Goal: Task Accomplishment & Management: Complete application form

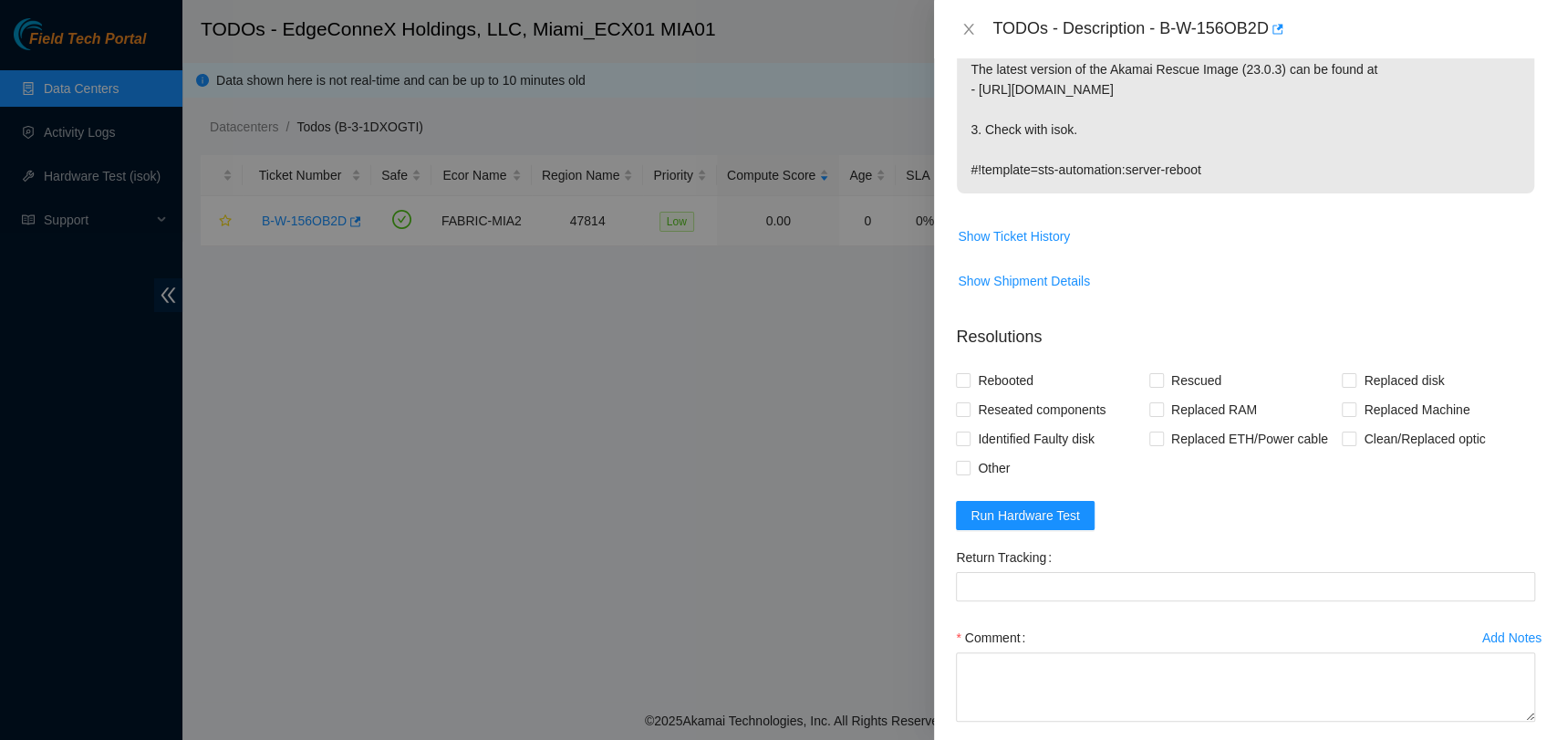
scroll to position [532, 0]
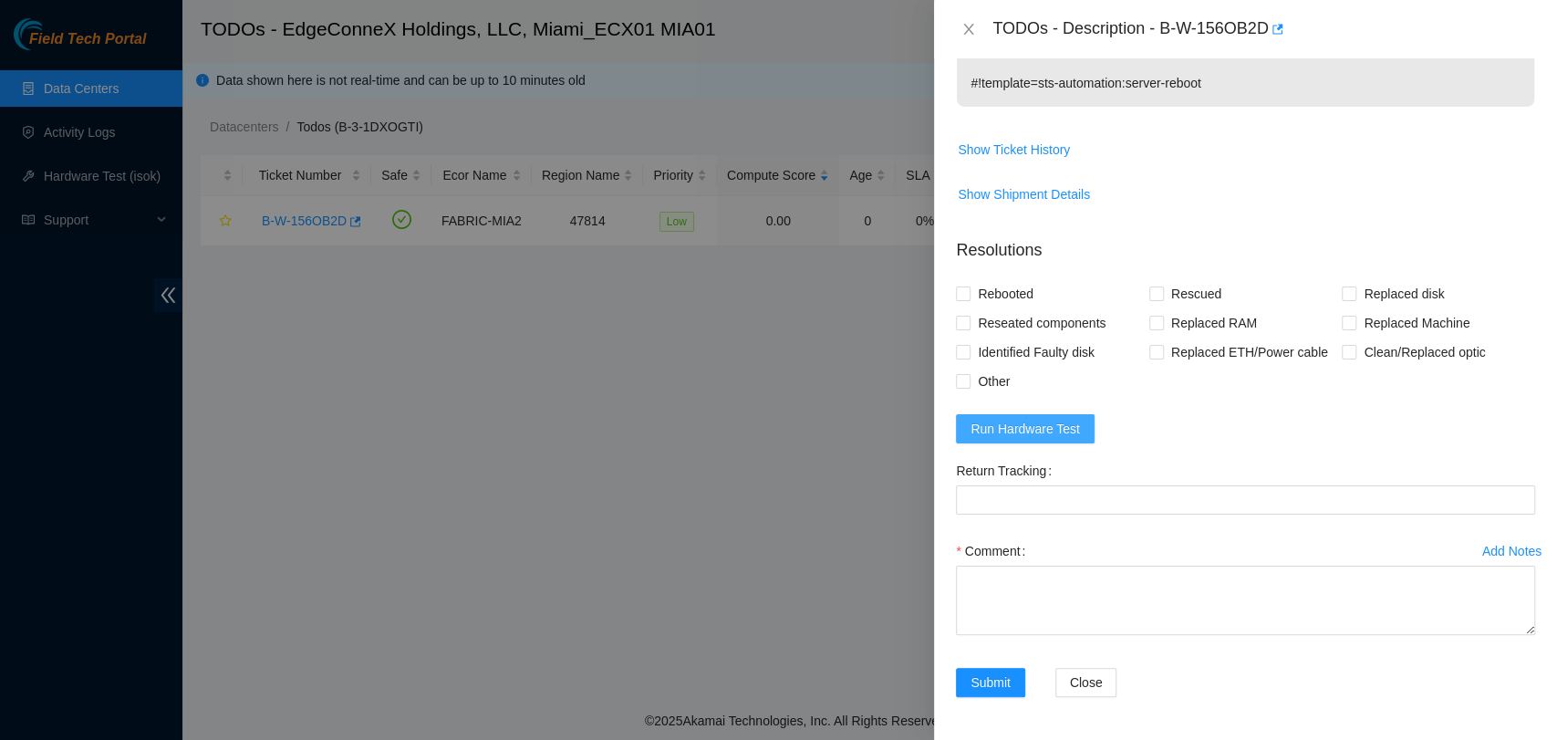
click at [1038, 425] on span "Run Hardware Test" at bounding box center [1024, 429] width 109 height 20
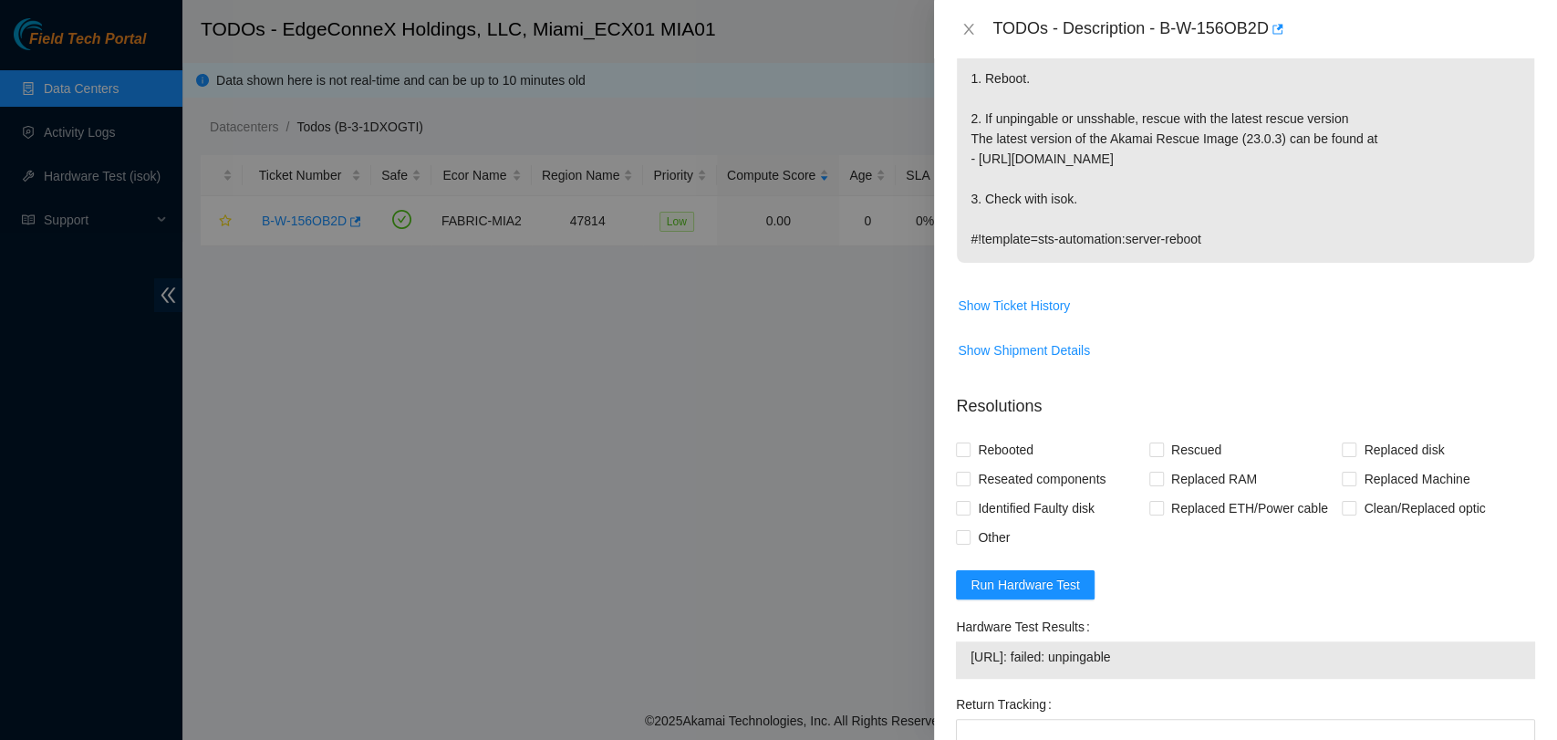
scroll to position [609, 0]
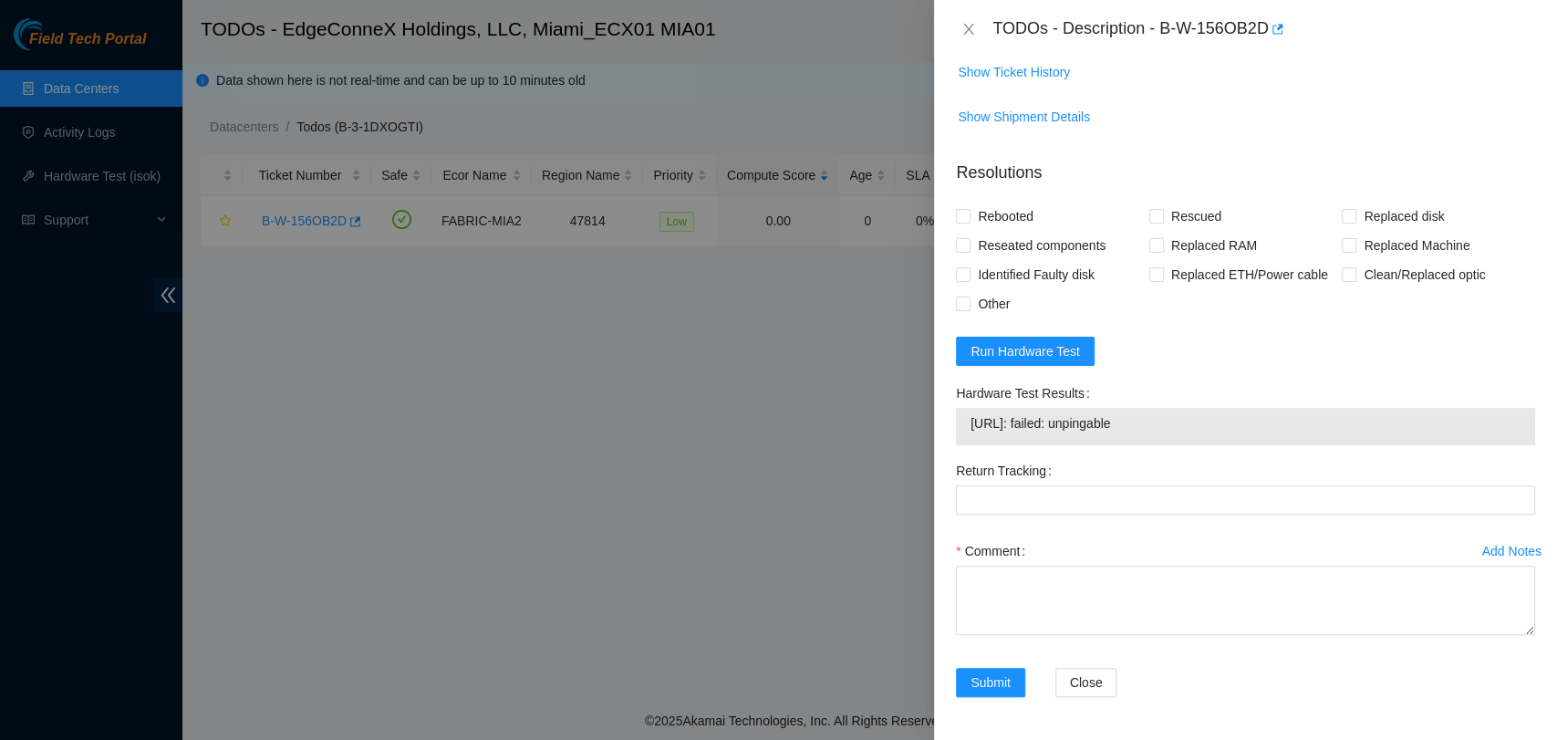
click at [1139, 422] on span "23.50.122.170: failed: unpingable" at bounding box center [1245, 423] width 550 height 20
copy span "23.50.122.170: failed: unpingable"
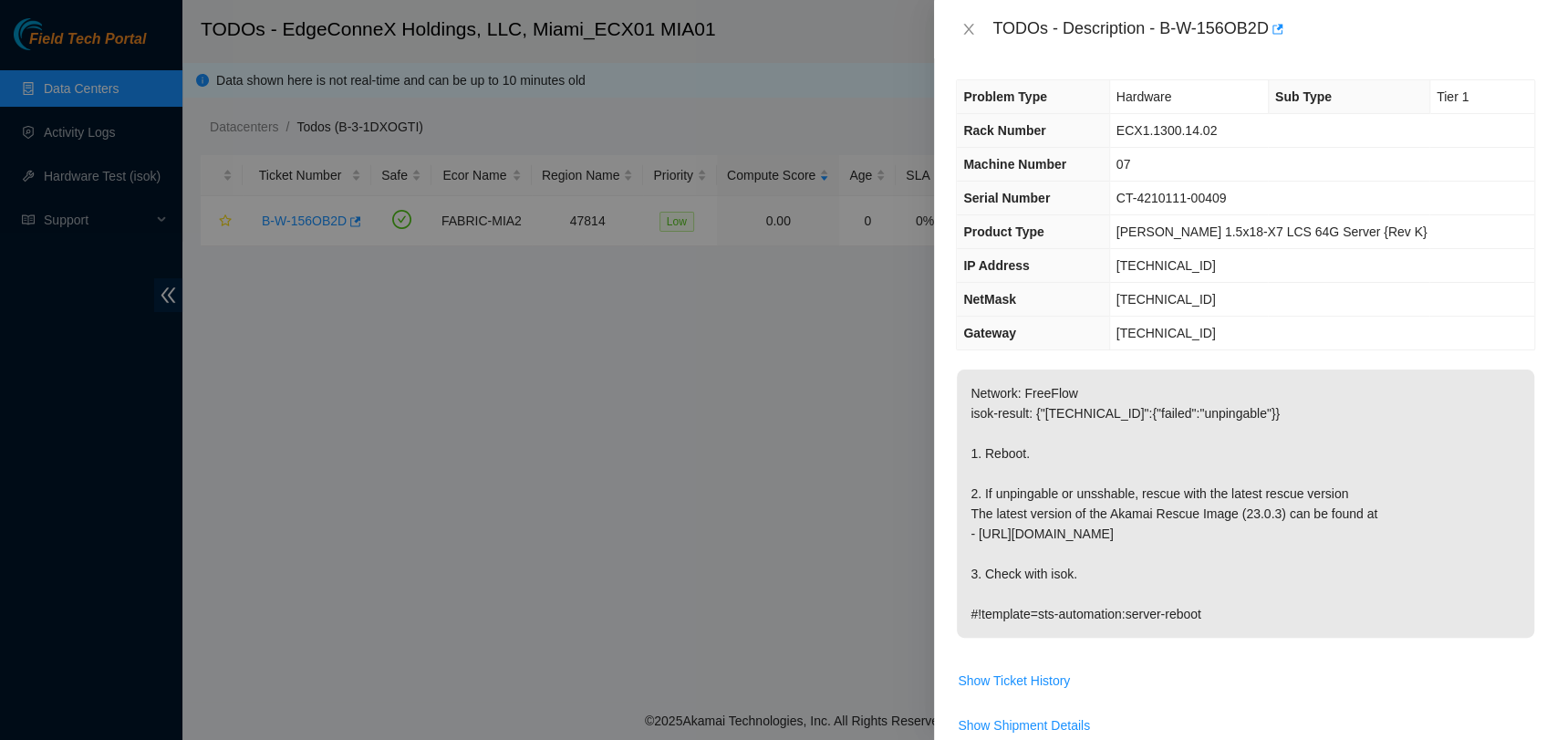
scroll to position [0, 0]
click at [1264, 192] on td "CT-4210111-00409" at bounding box center [1321, 199] width 425 height 34
click at [1227, 199] on span "CT-4210111-00409" at bounding box center [1171, 199] width 110 height 15
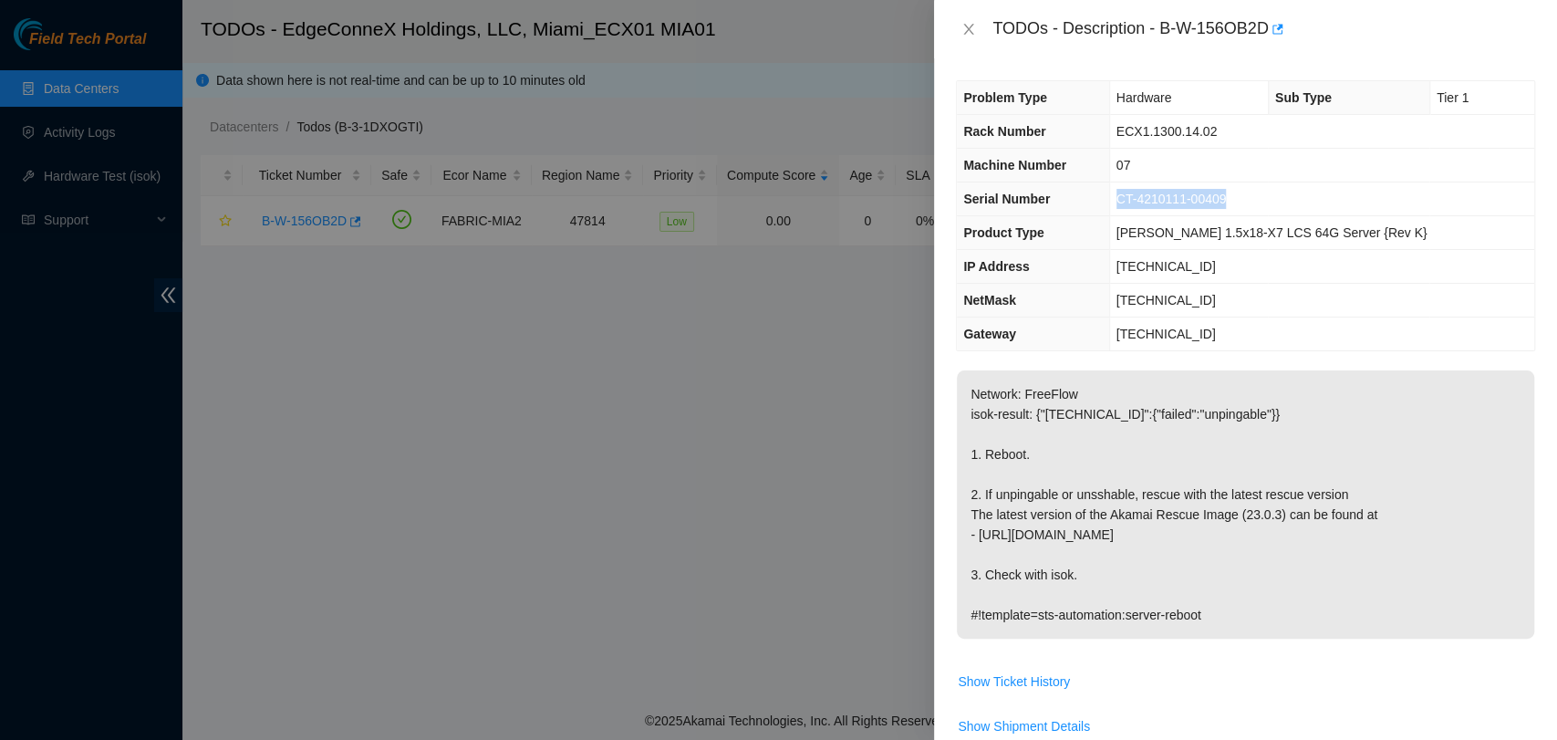
copy span "CT-4210111-00409"
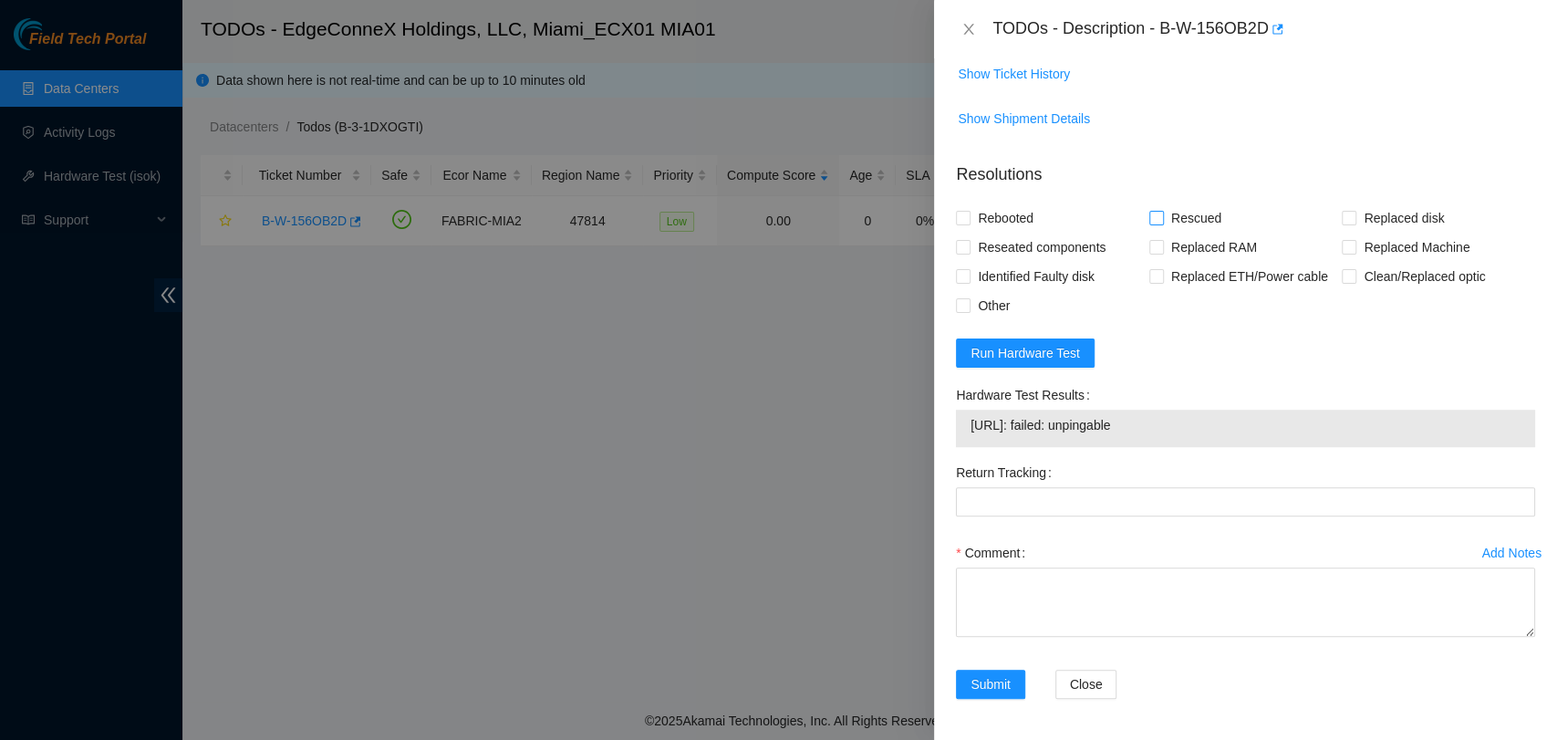
scroll to position [609, 0]
click at [1179, 307] on div "Rebooted Rescued Replaced disk Reseated components Replaced RAM Replaced Machin…" at bounding box center [1245, 260] width 579 height 117
click at [1051, 362] on button "Run Hardware Test" at bounding box center [1025, 351] width 139 height 29
click at [1052, 344] on span "Run Hardware Test" at bounding box center [1024, 351] width 109 height 20
drag, startPoint x: 1160, startPoint y: 25, endPoint x: 1270, endPoint y: 32, distance: 109.7
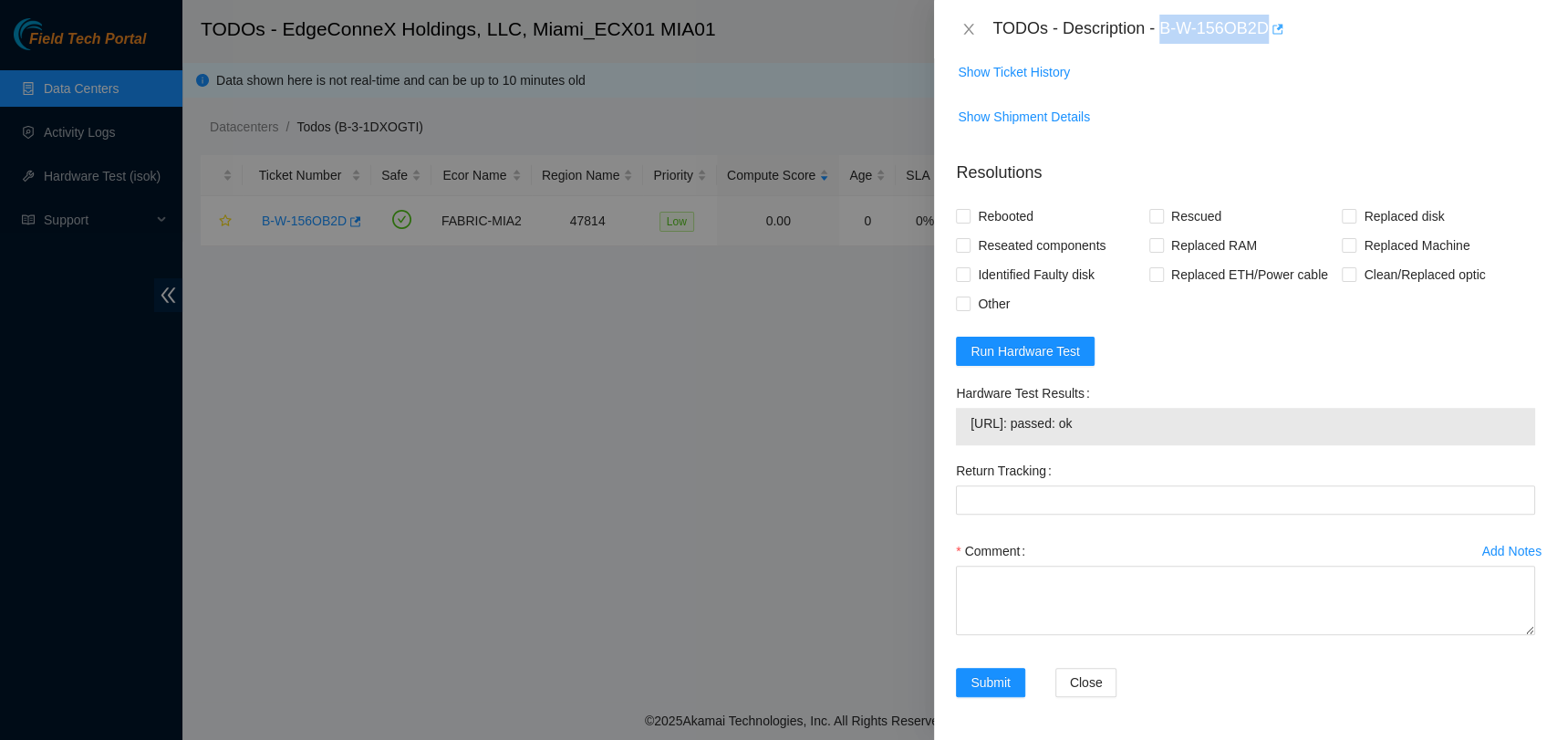
click at [1270, 32] on div "TODOs - Description - B-W-156OB2D" at bounding box center [1263, 29] width 543 height 29
copy div "B-W-156OB2D"
click at [1022, 420] on span "23.50.122.170: passed: ok" at bounding box center [1245, 423] width 550 height 20
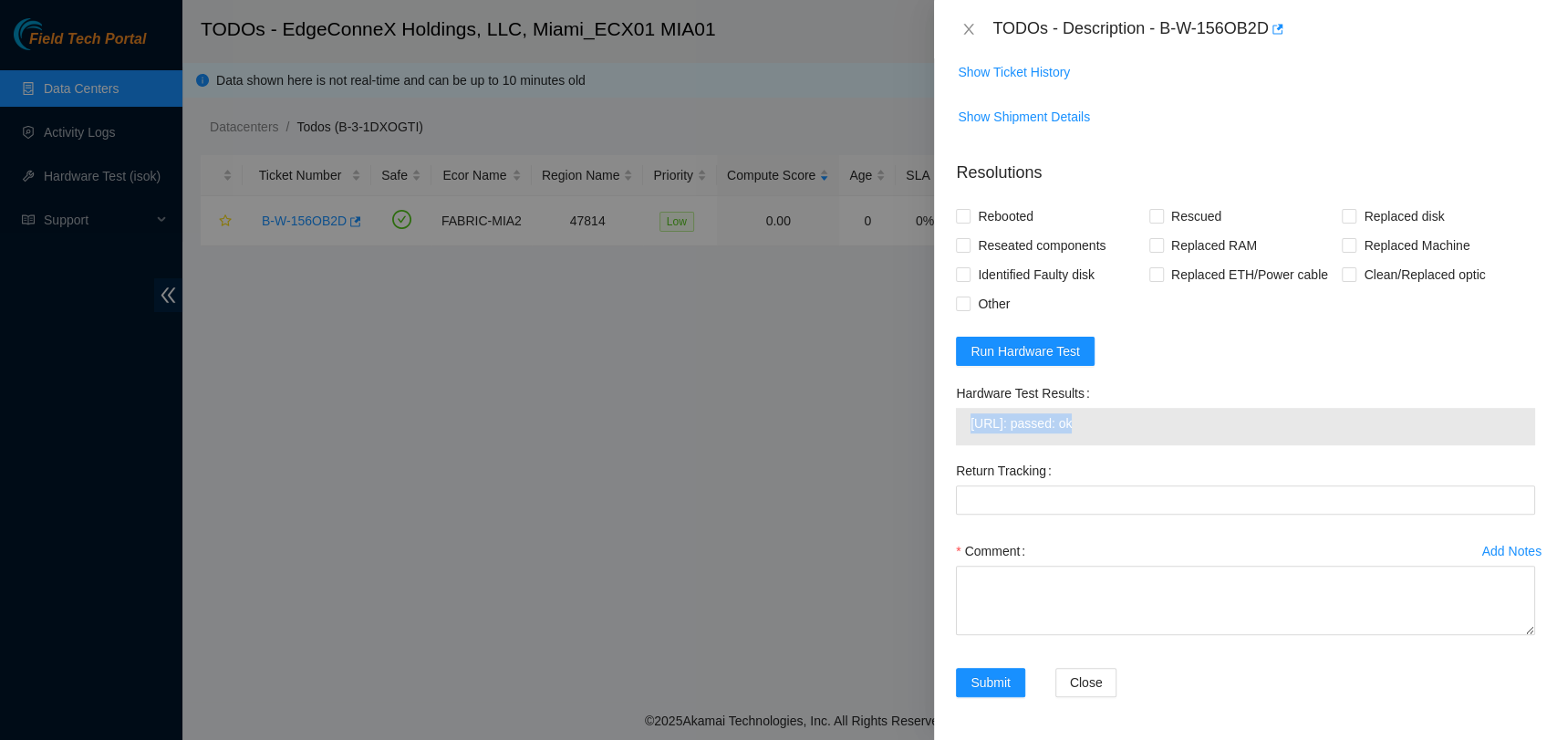
copy span "23.50.122.170: passed: ok"
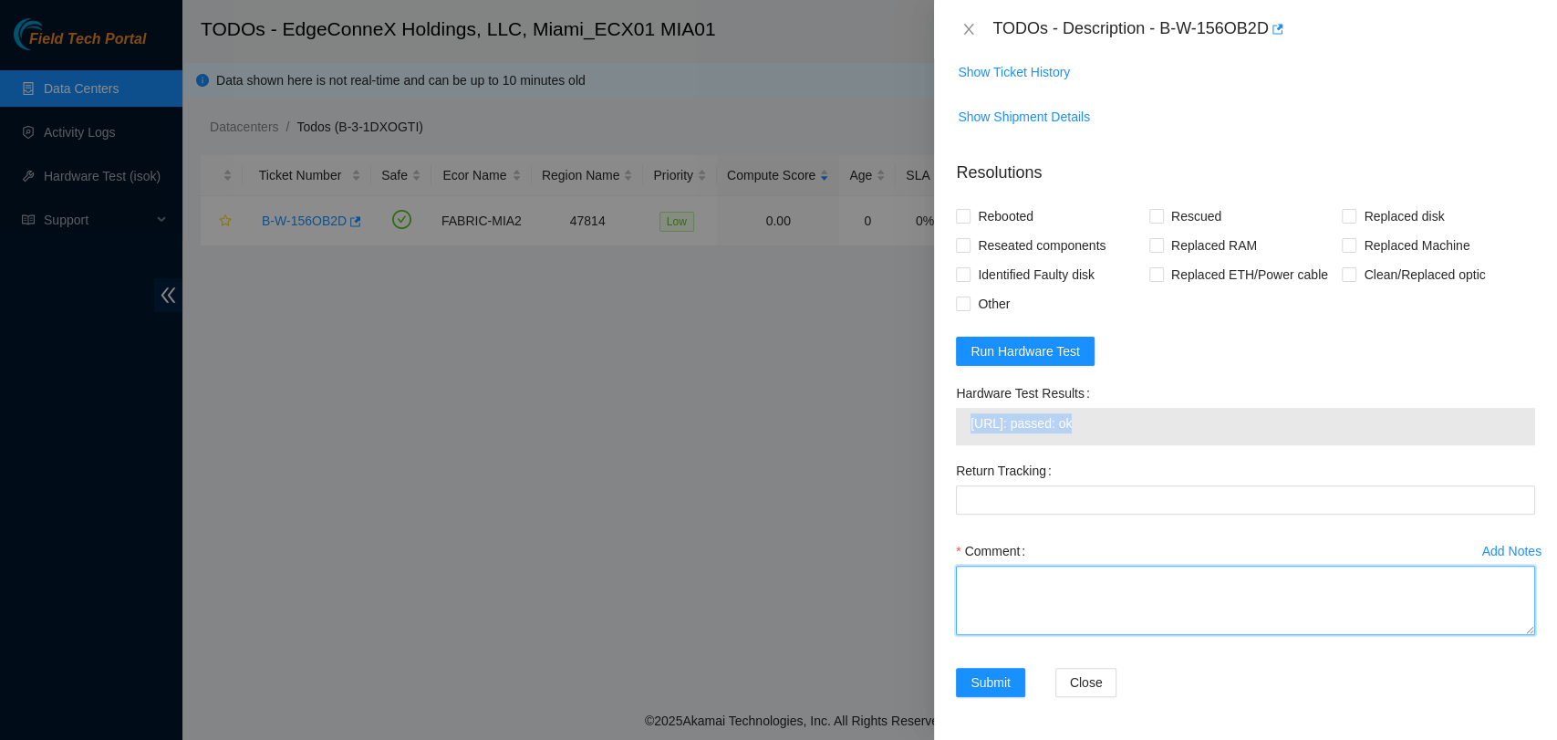
click at [1085, 592] on textarea "Comment" at bounding box center [1245, 600] width 579 height 69
paste textarea "Verified ticket is safe to work on YES NOCC Authorized: YES Located server conn…"
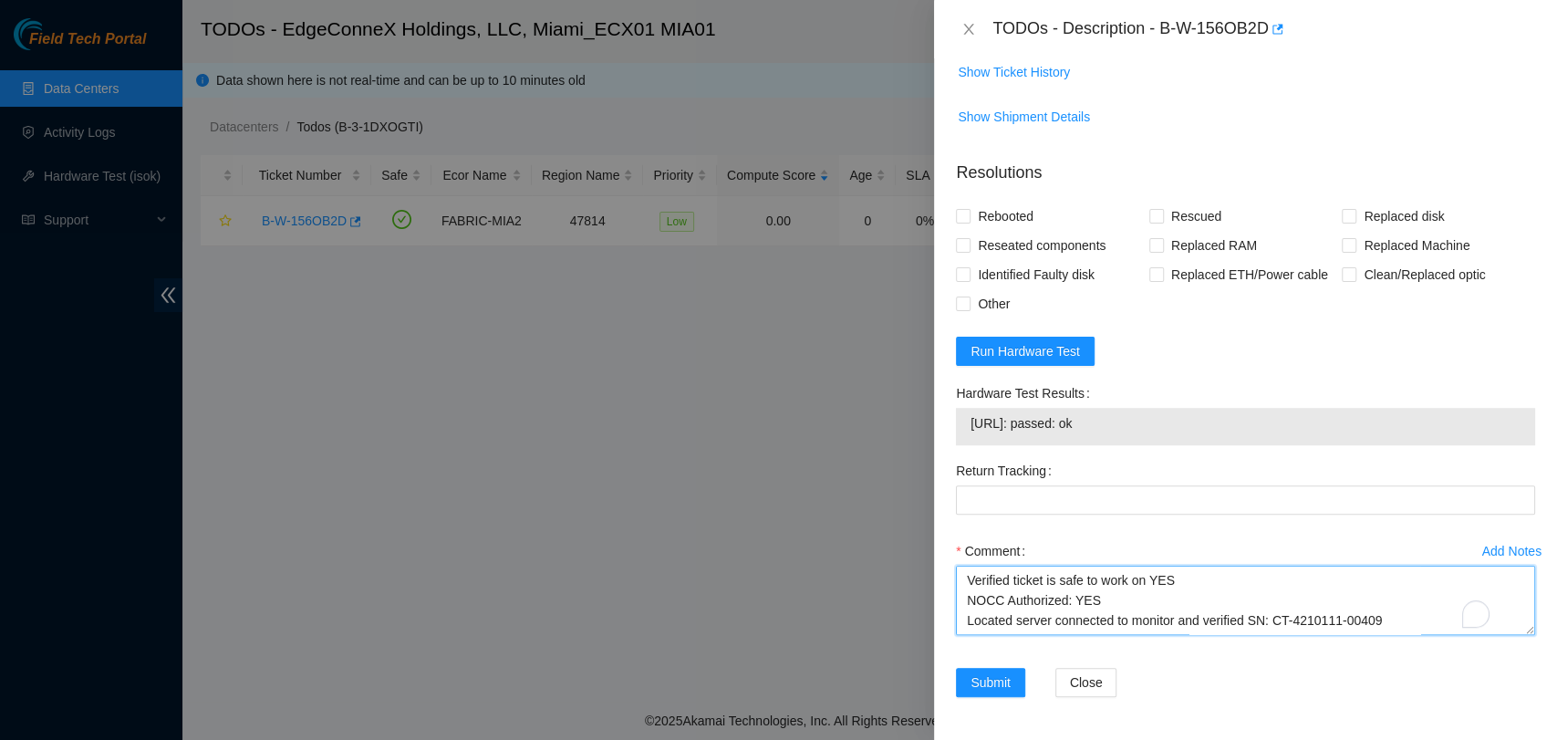
scroll to position [195, 0]
type textarea "Verified ticket is safe to work on YES NOCC Authorized: YES Located server conn…"
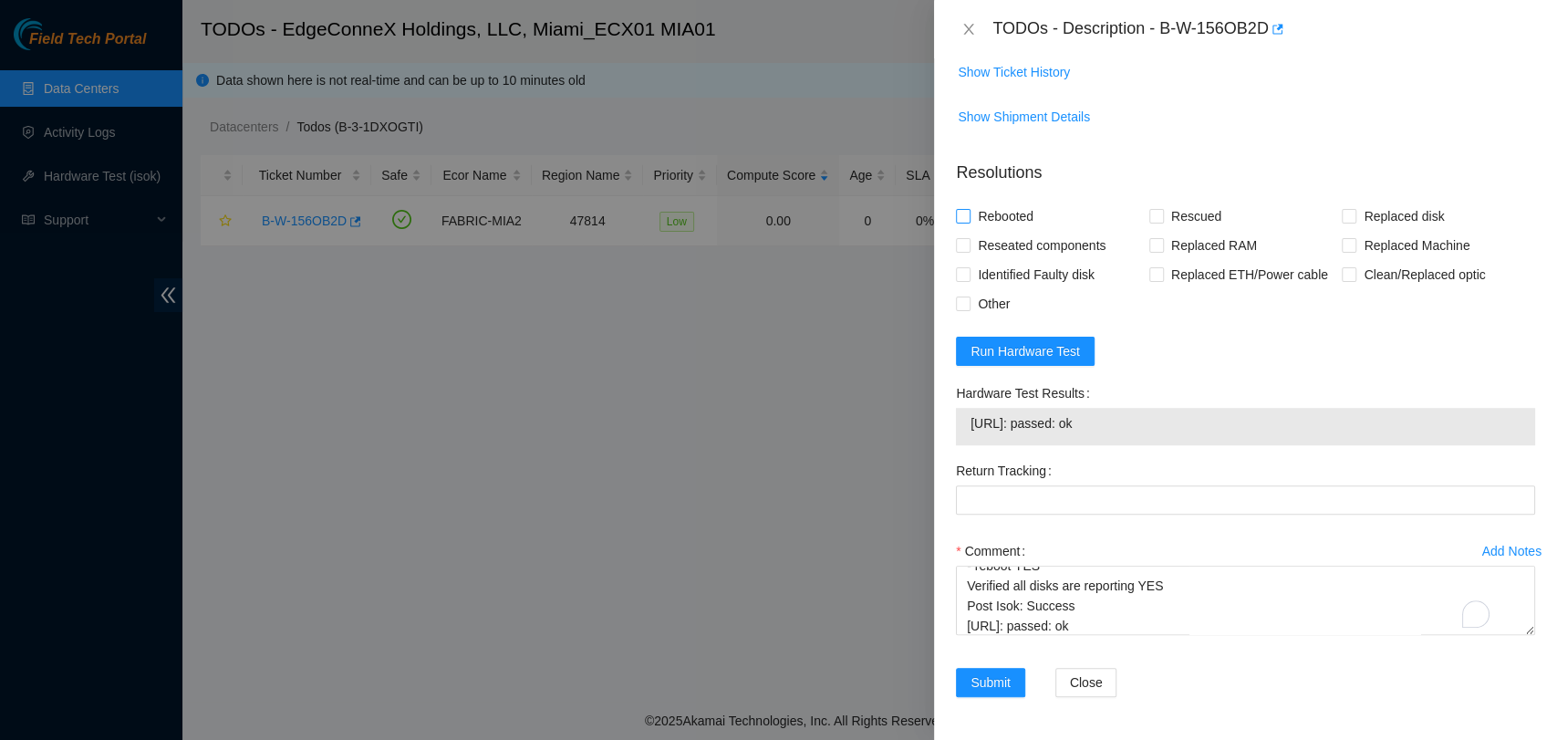
click at [980, 212] on span "Rebooted" at bounding box center [1005, 216] width 70 height 29
click at [969, 212] on input "Rebooted" at bounding box center [962, 215] width 13 height 13
checkbox input "true"
click at [1149, 224] on label "Rescued" at bounding box center [1188, 216] width 79 height 29
click at [1149, 222] on input "Rescued" at bounding box center [1155, 215] width 13 height 13
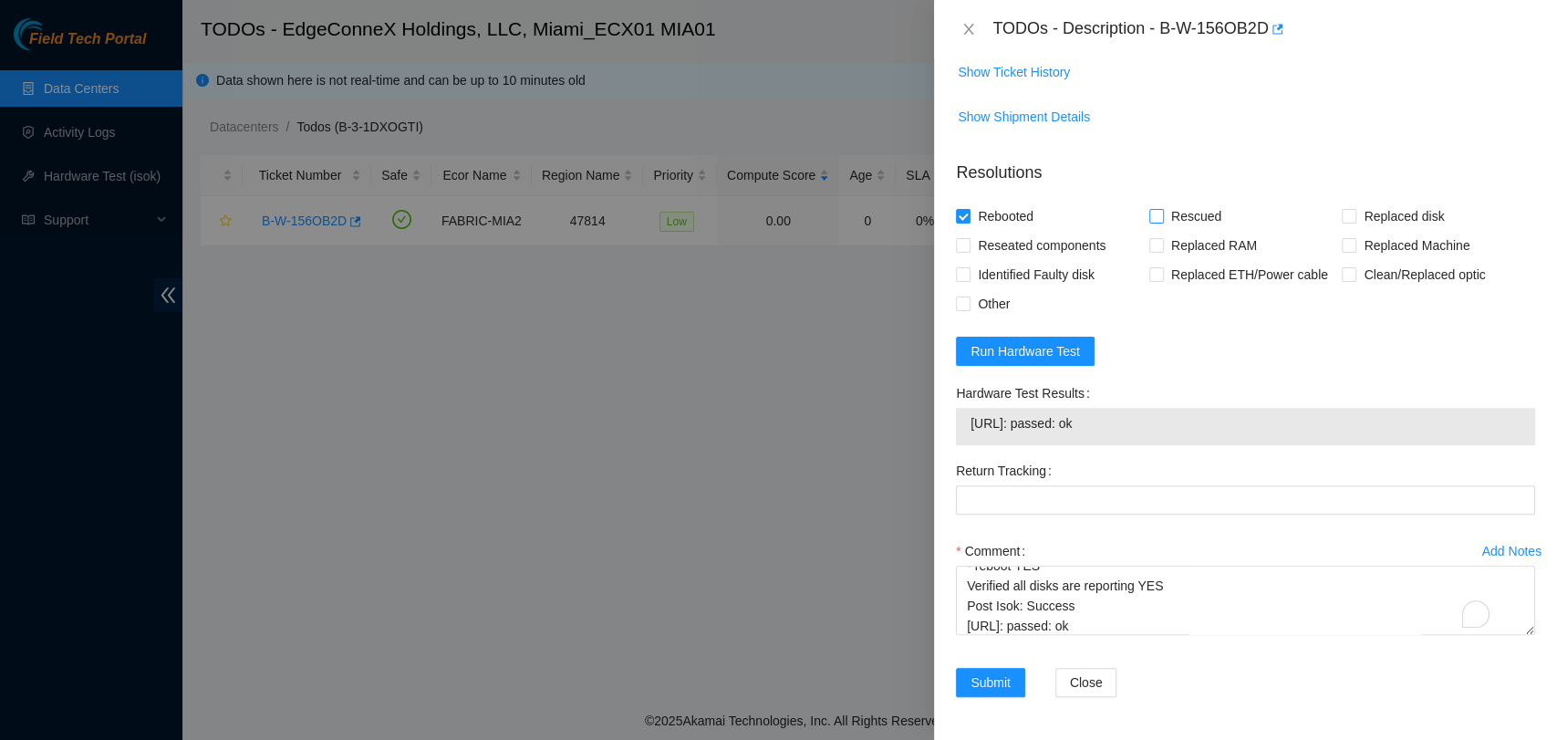
checkbox input "true"
click at [994, 683] on span "Submit" at bounding box center [990, 682] width 40 height 20
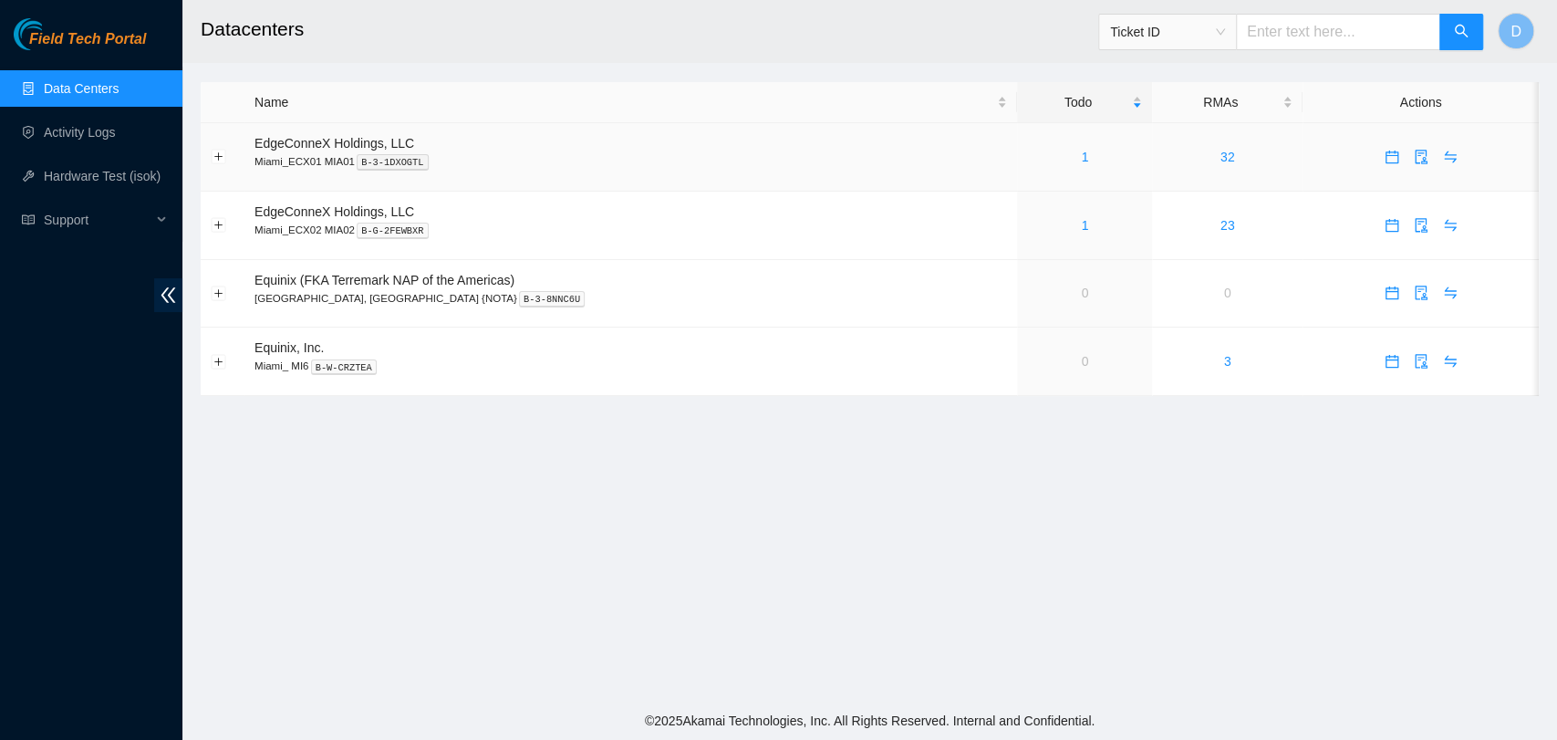
click at [1027, 152] on div "1" at bounding box center [1084, 157] width 115 height 20
click at [1027, 161] on div "1" at bounding box center [1084, 157] width 115 height 20
click at [1046, 165] on div "1" at bounding box center [1084, 157] width 115 height 20
click at [1038, 170] on td "1" at bounding box center [1084, 157] width 135 height 68
click at [114, 130] on link "Activity Logs" at bounding box center [80, 132] width 72 height 15
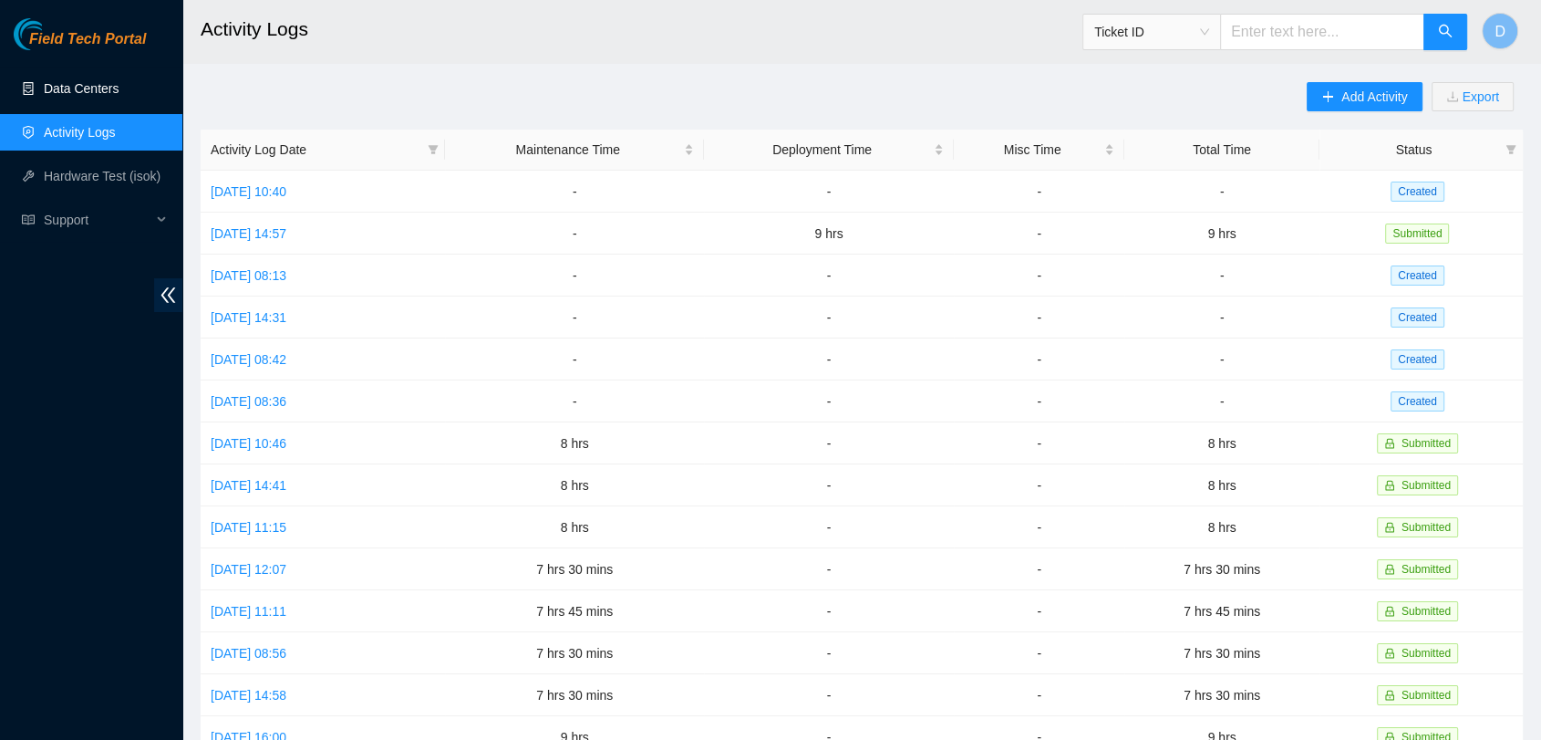
click at [117, 96] on link "Data Centers" at bounding box center [81, 88] width 75 height 15
